Goal: Information Seeking & Learning: Learn about a topic

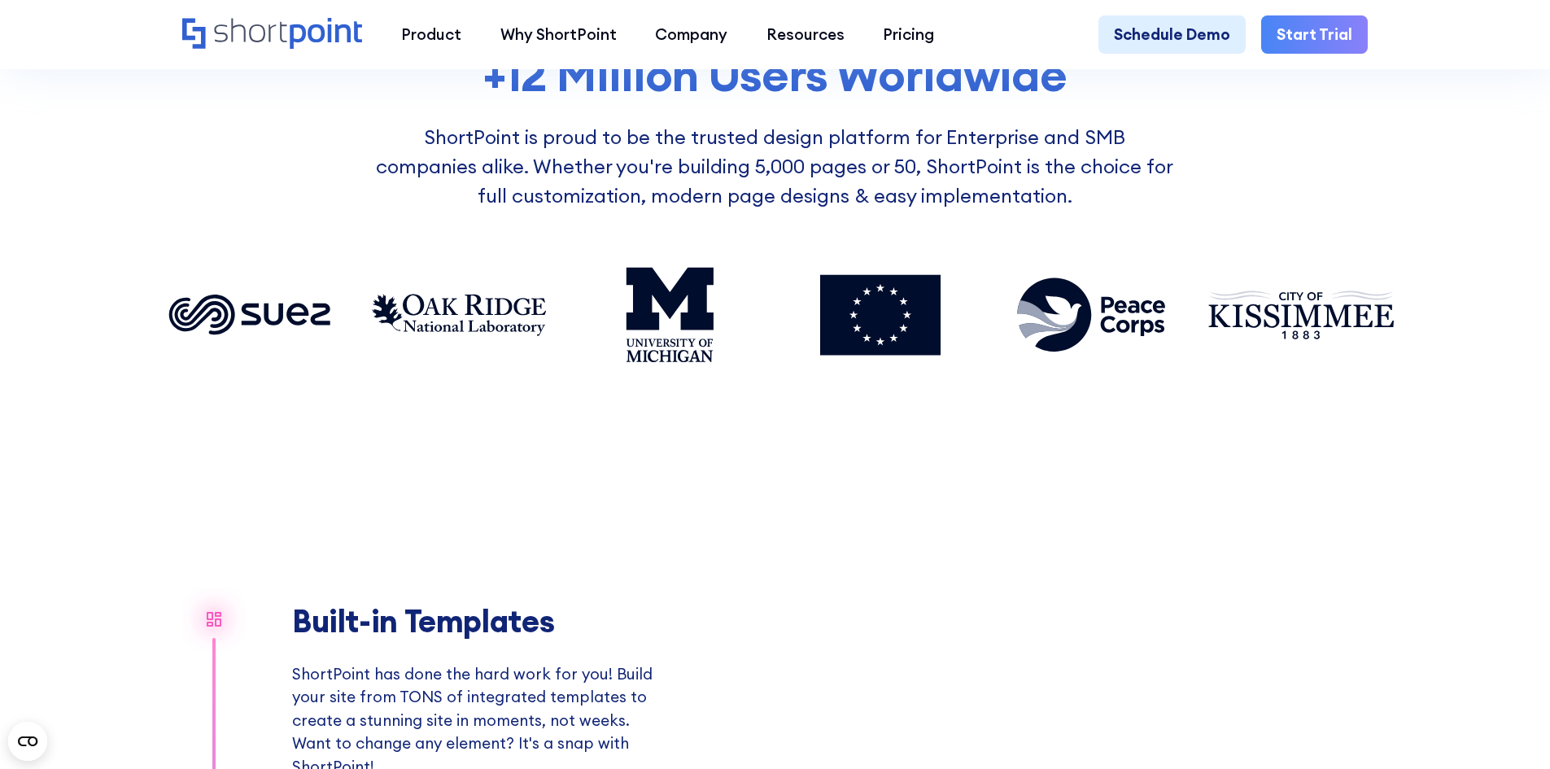
click at [447, 422] on div "+12 Million Users Worldwide ShortPoint is proud to be the trusted design platfo…" at bounding box center [775, 250] width 1240 height 403
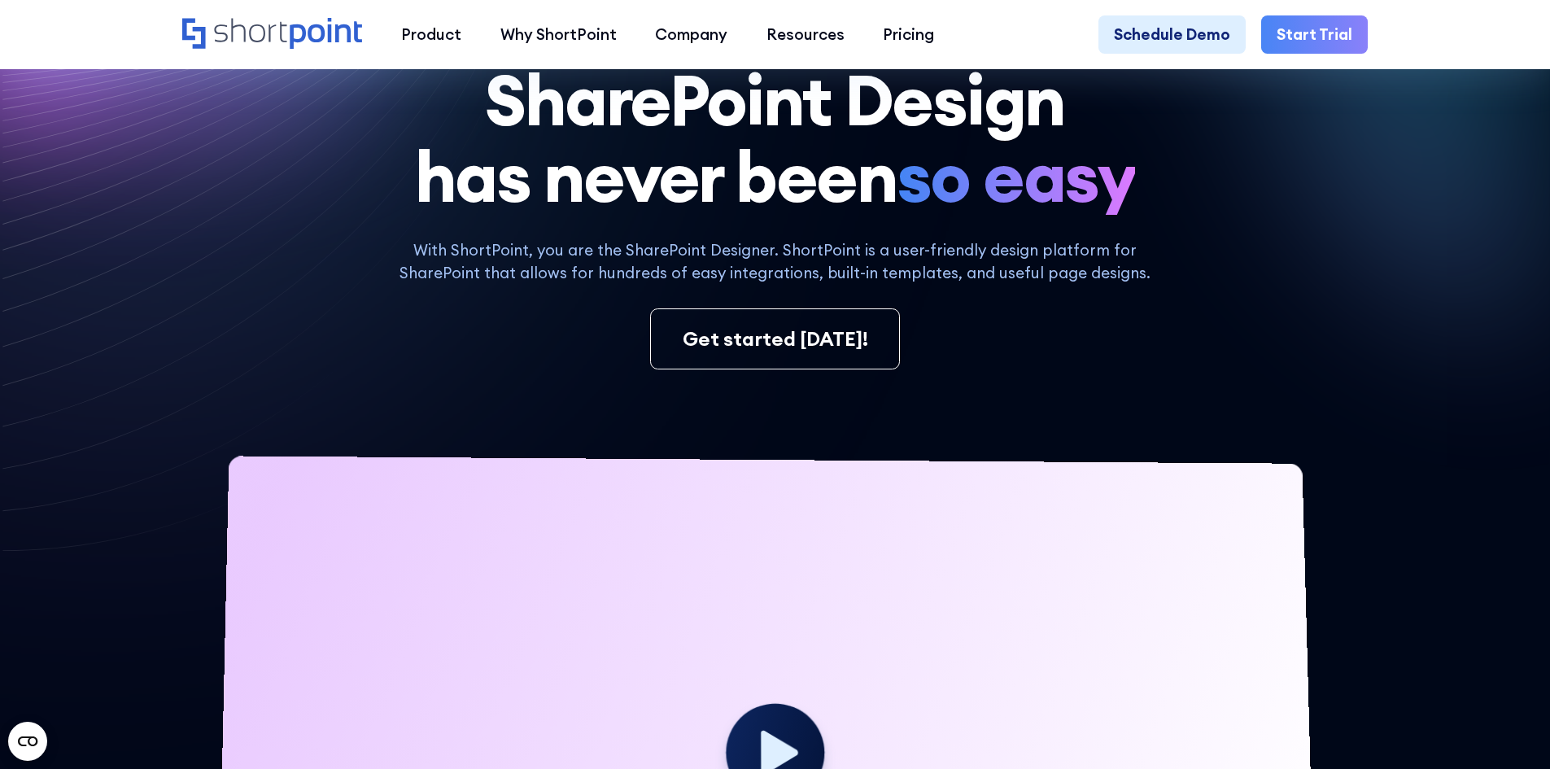
scroll to position [81, 0]
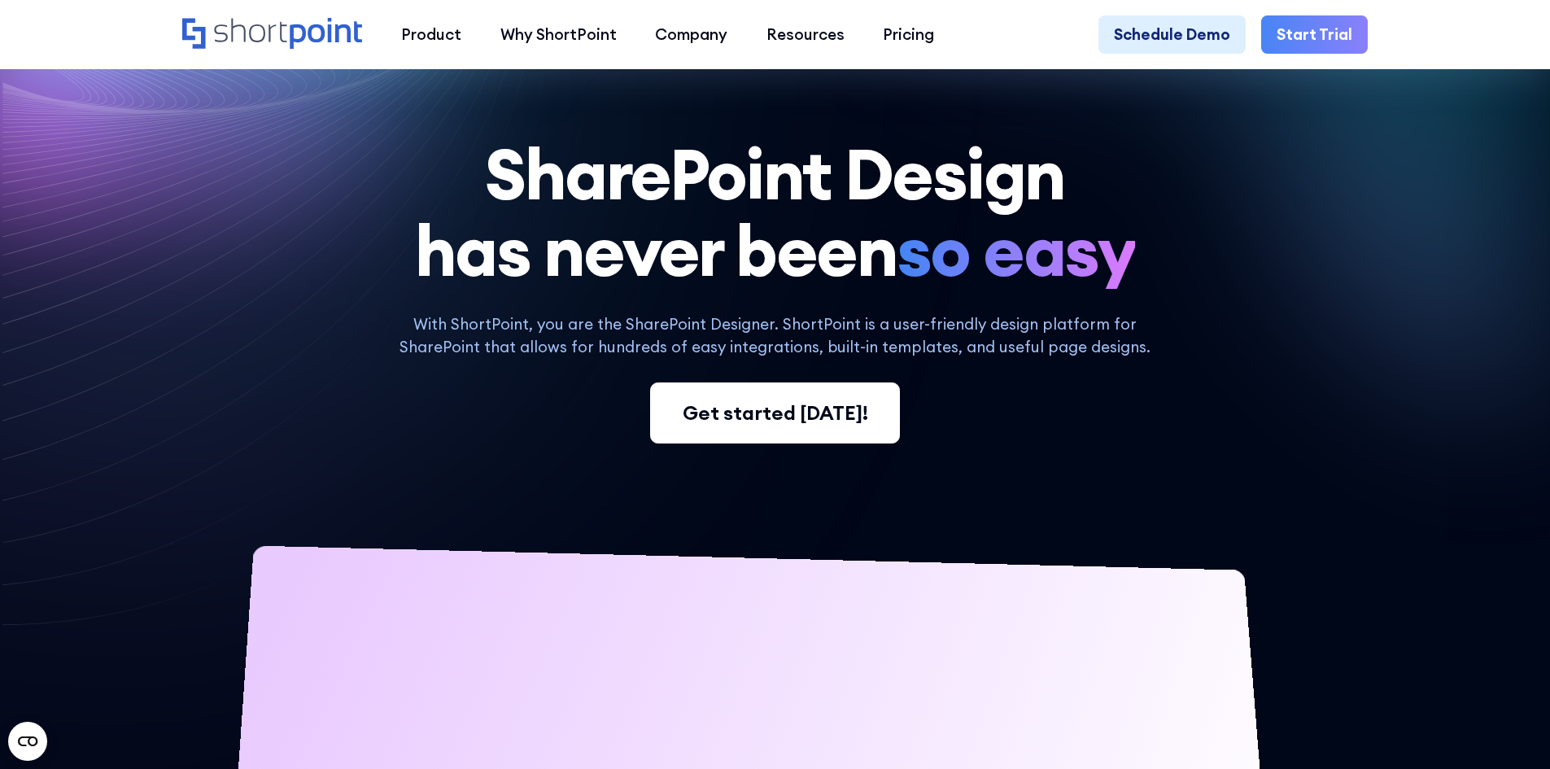
click at [813, 425] on div "Get started [DATE]!" at bounding box center [775, 413] width 185 height 29
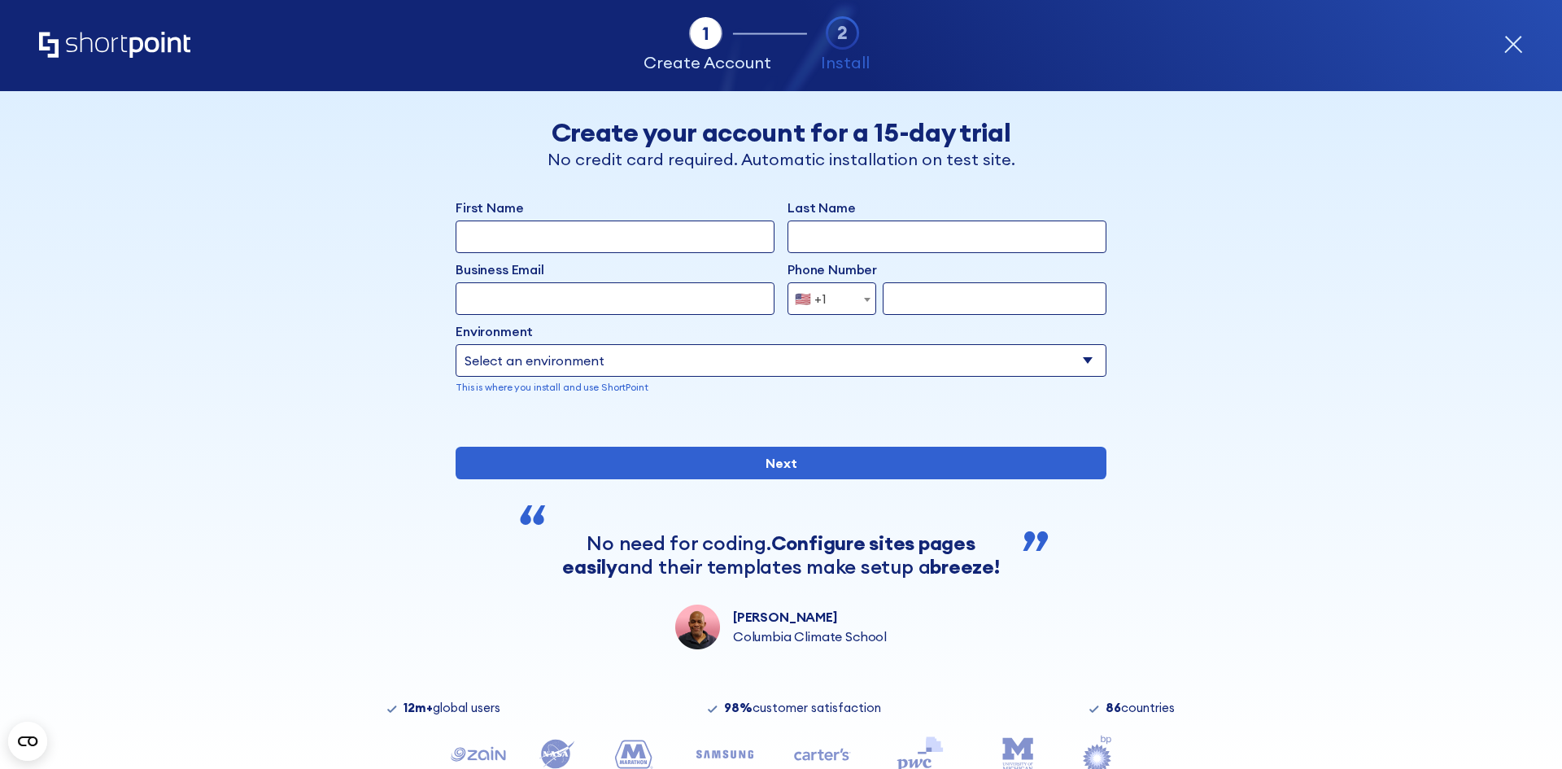
click at [120, 41] on icon "Home" at bounding box center [114, 45] width 151 height 26
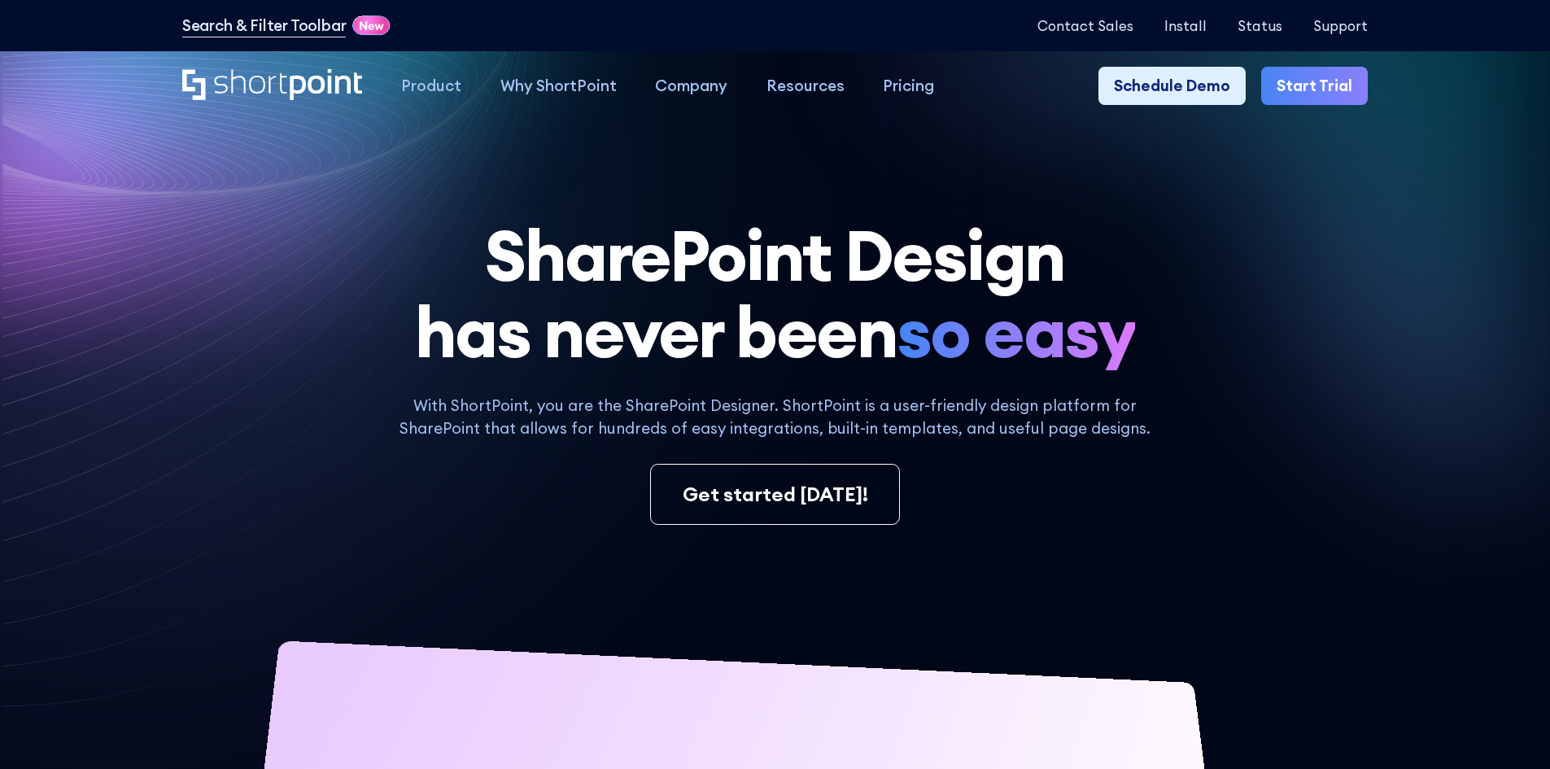
click at [492, 229] on h1 "SharePoint Design has never been so easy" at bounding box center [774, 294] width 1185 height 154
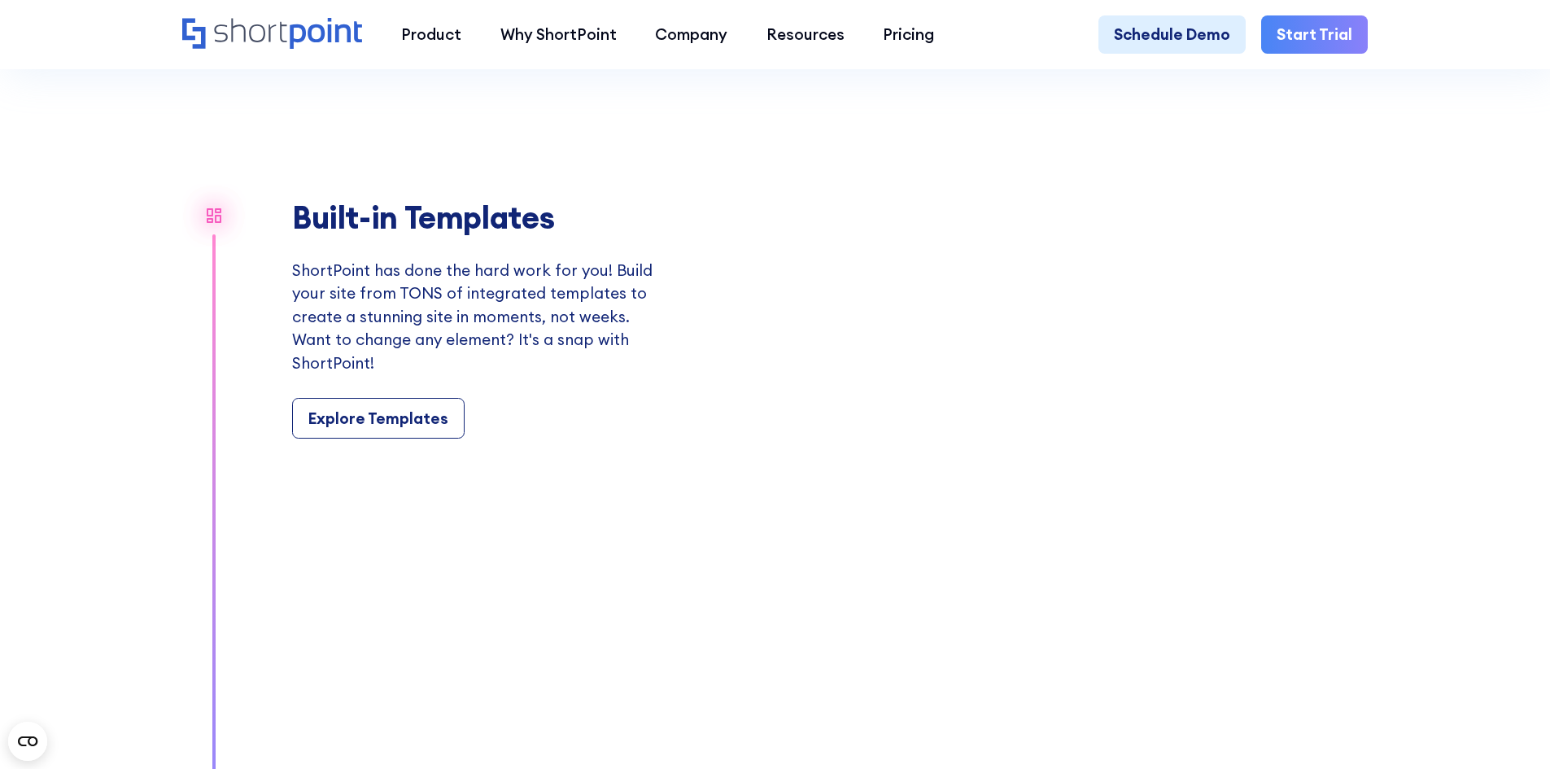
scroll to position [1790, 0]
click at [600, 408] on div "Built-in Templates ShortPoint has done the hard work for you! Build your site f…" at bounding box center [474, 315] width 364 height 239
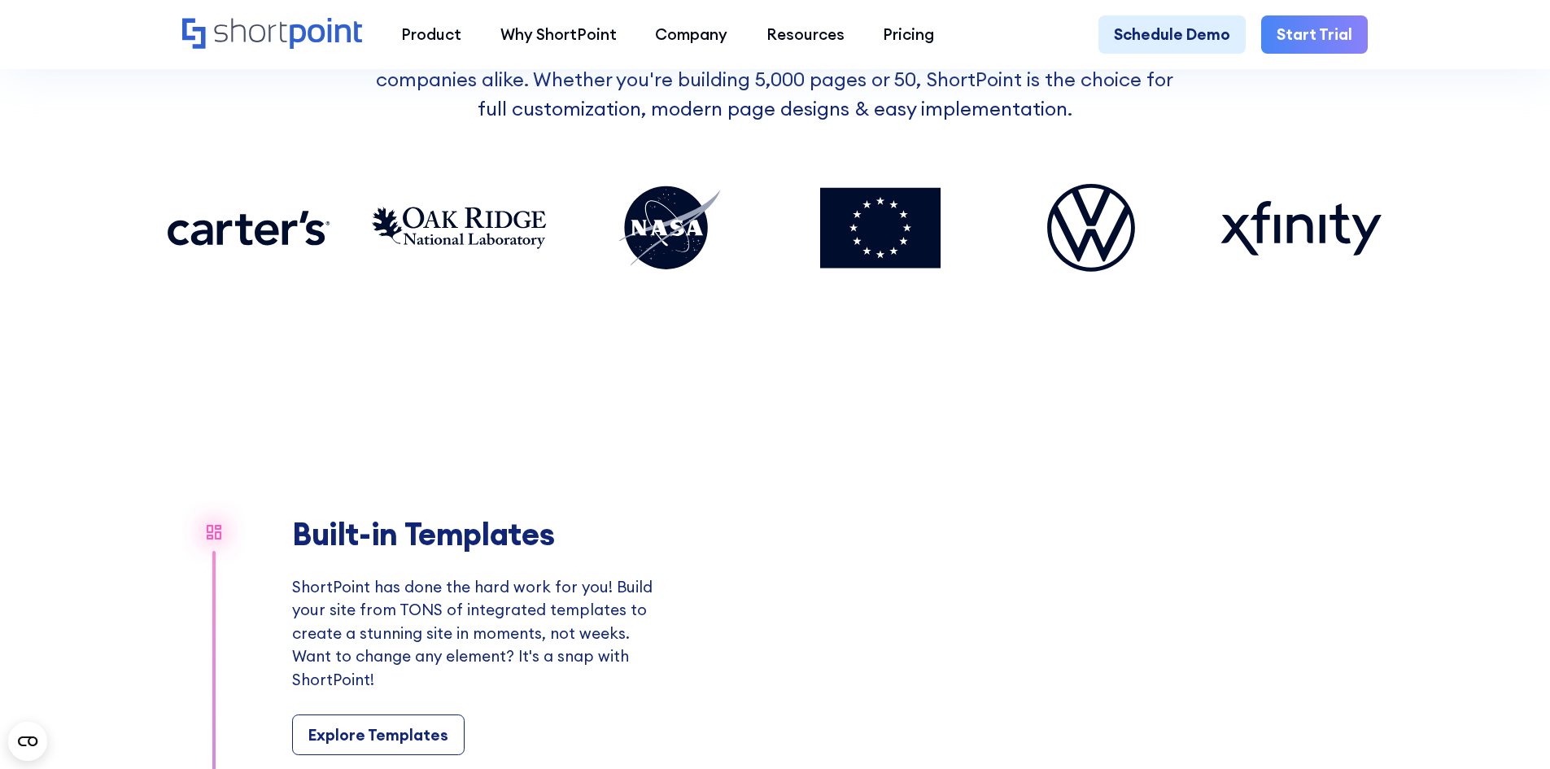
scroll to position [1464, 0]
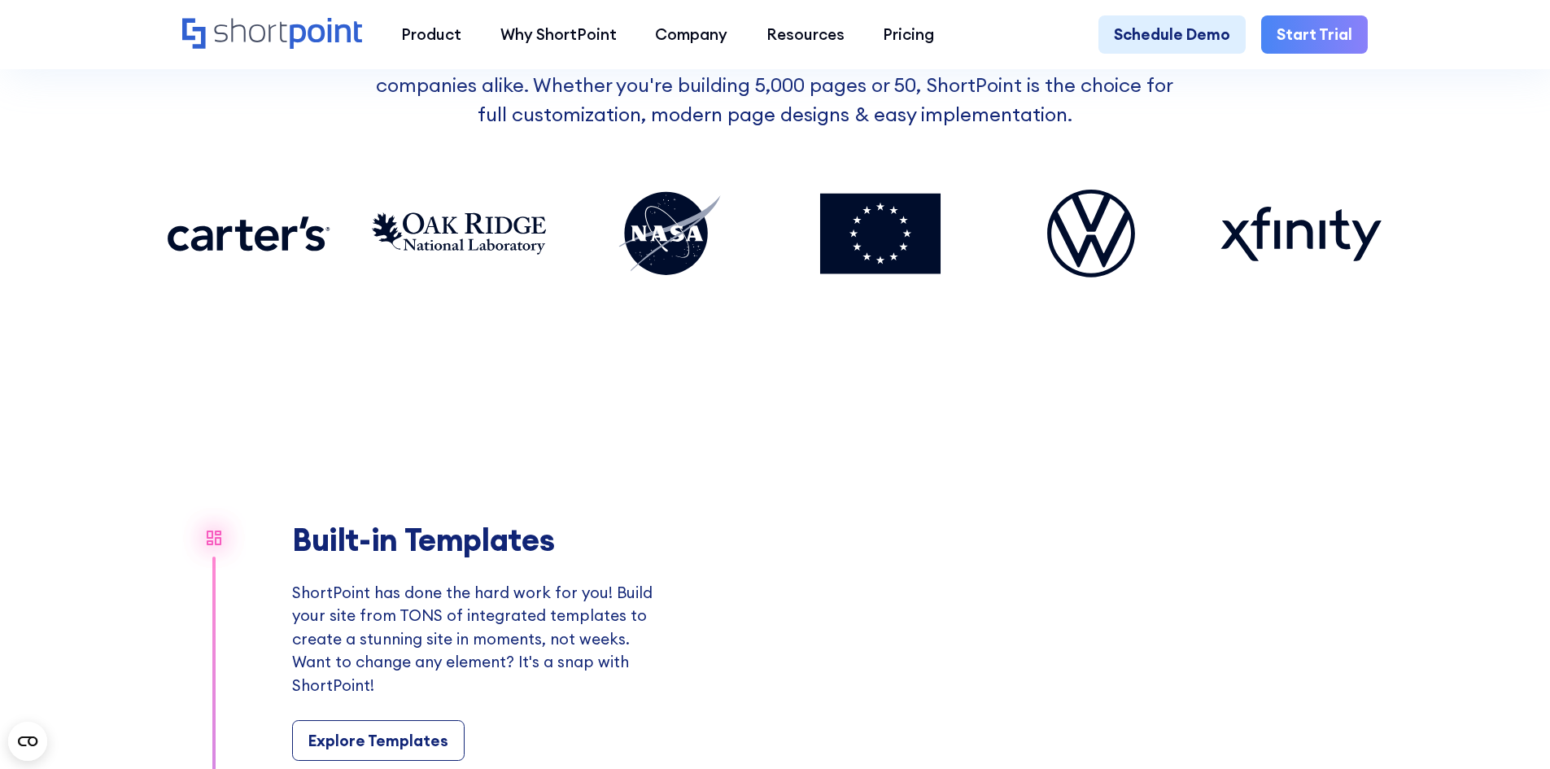
click at [1094, 532] on video "Your browser does not support the video tag." at bounding box center [1038, 641] width 659 height 542
click at [1058, 578] on video "Your browser does not support the video tag." at bounding box center [1038, 641] width 659 height 542
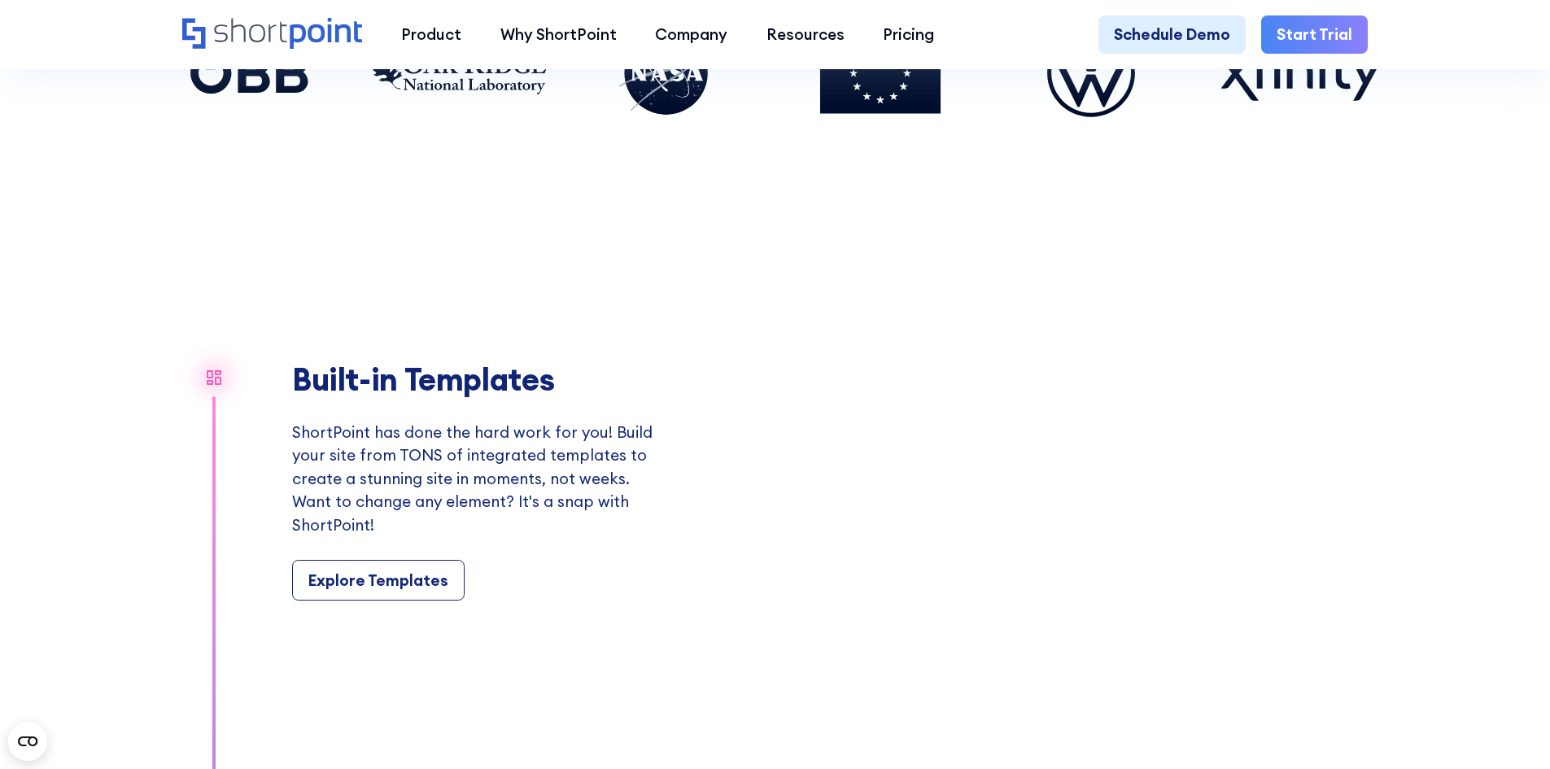
scroll to position [1708, 0]
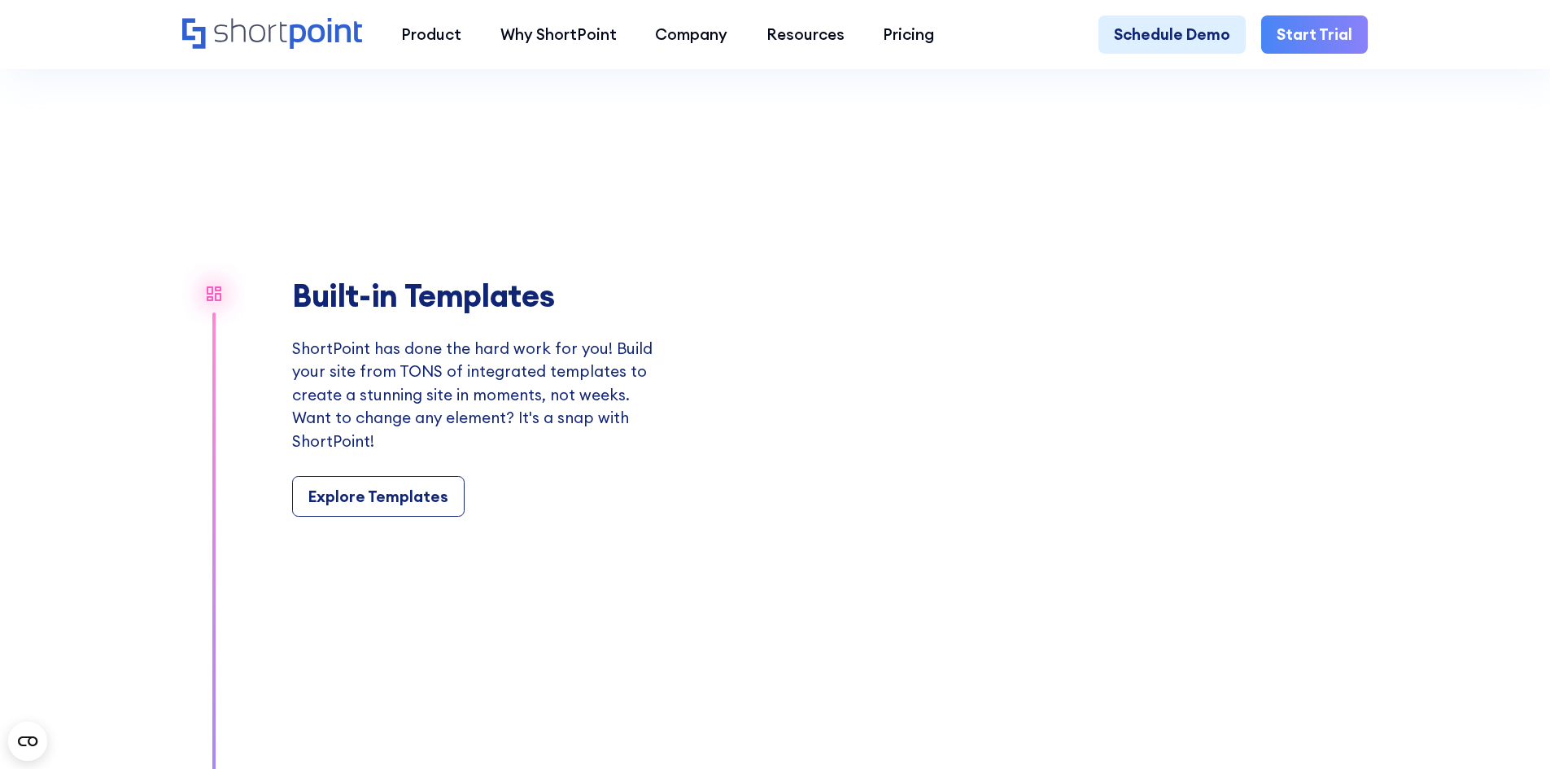
click at [1296, 545] on video "Your browser does not support the video tag." at bounding box center [1038, 397] width 659 height 542
click at [1075, 153] on video "Your browser does not support the video tag." at bounding box center [1038, 397] width 659 height 542
click at [29, 743] on icon "Open CMP widget" at bounding box center [28, 741] width 20 height 10
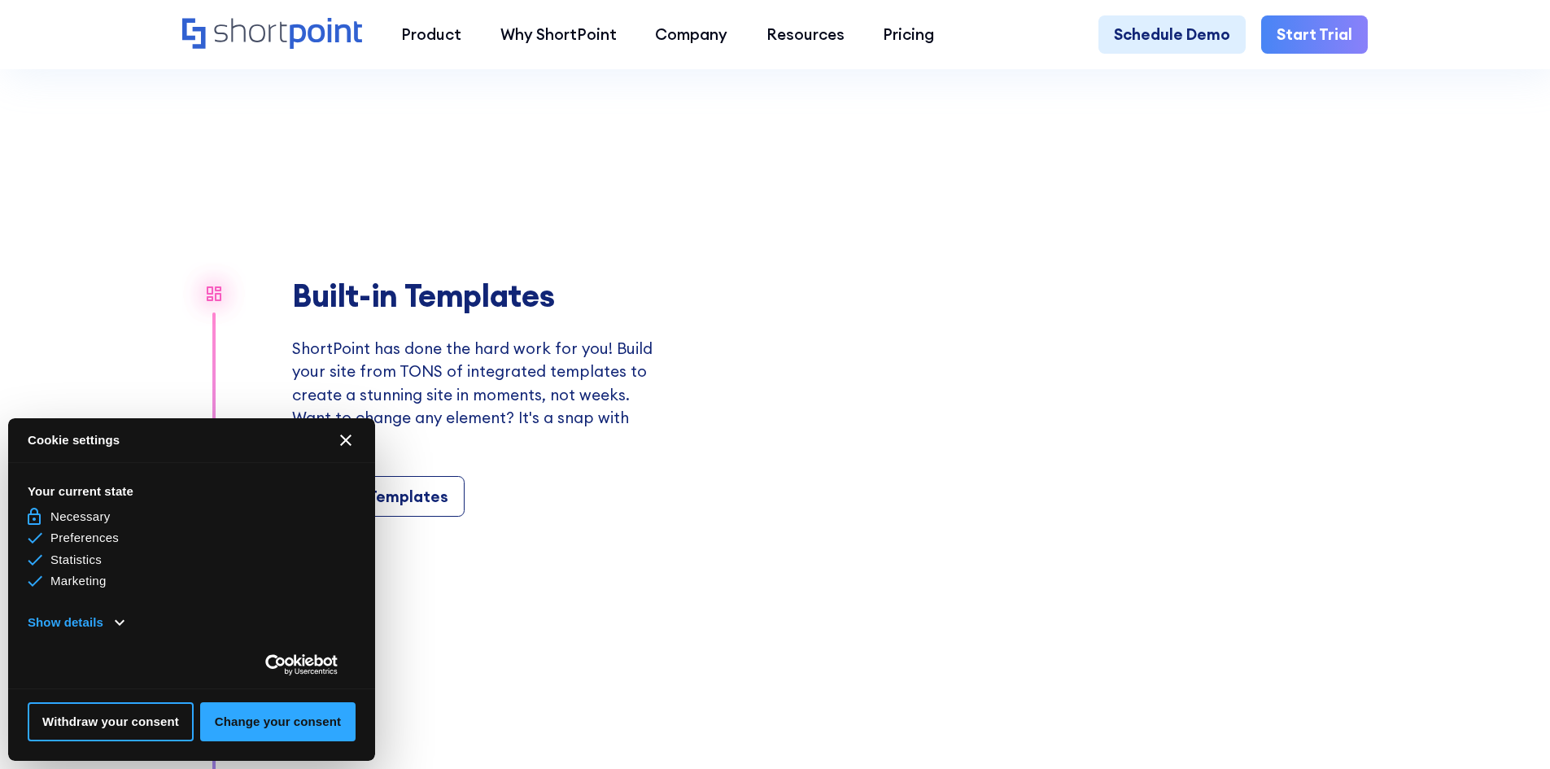
drag, startPoint x: 338, startPoint y: 439, endPoint x: 348, endPoint y: 439, distance: 10.6
click at [338, 439] on button "[#WIDGET_ICON_CROSS#]" at bounding box center [345, 440] width 39 height 39
